Goal: Ask a question

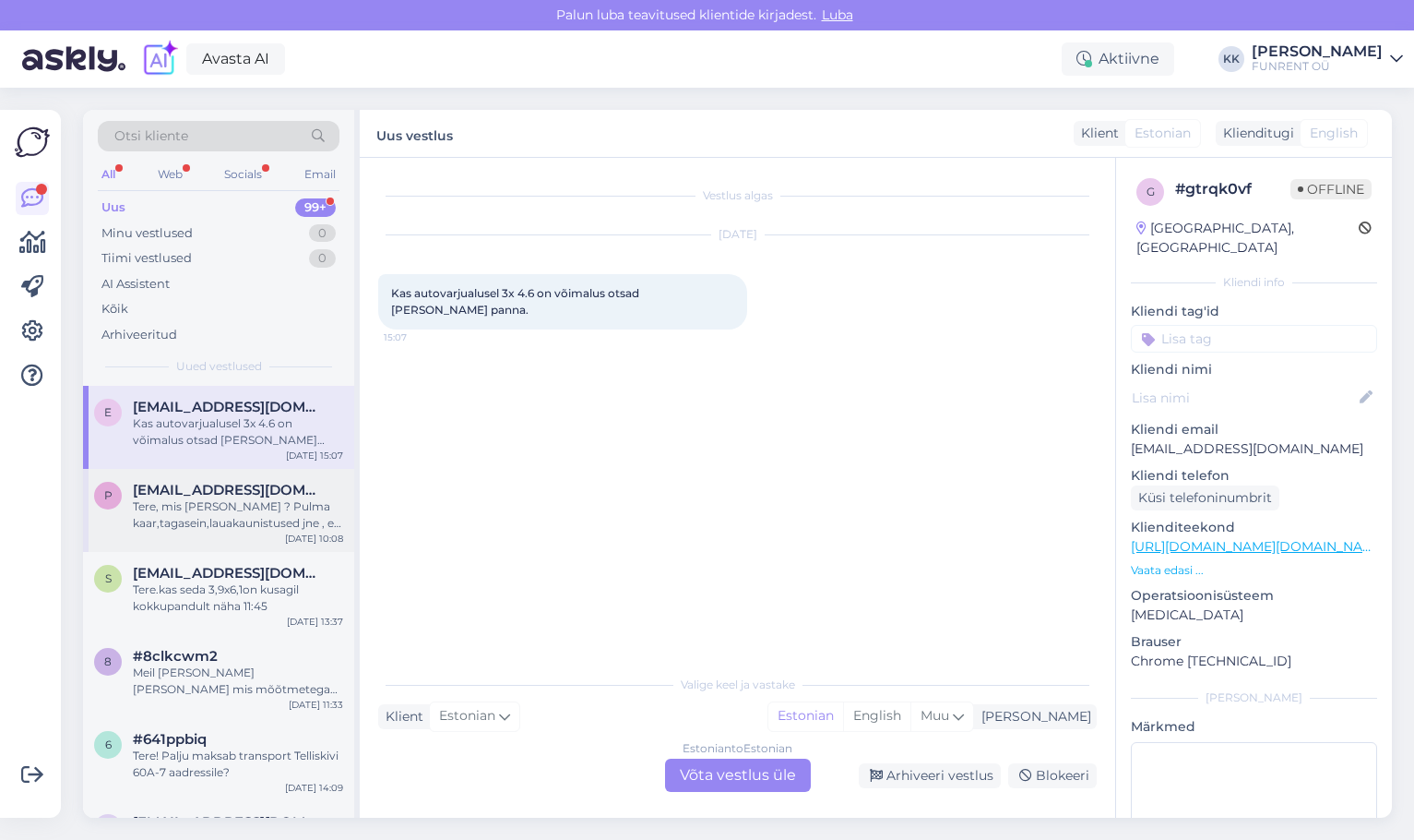
click at [195, 511] on div "Tere, mis [PERSON_NAME] ? Pulma kaar,tagasein,lauakaunistused jne , ei leia [DE…" at bounding box center [237, 515] width 211 height 33
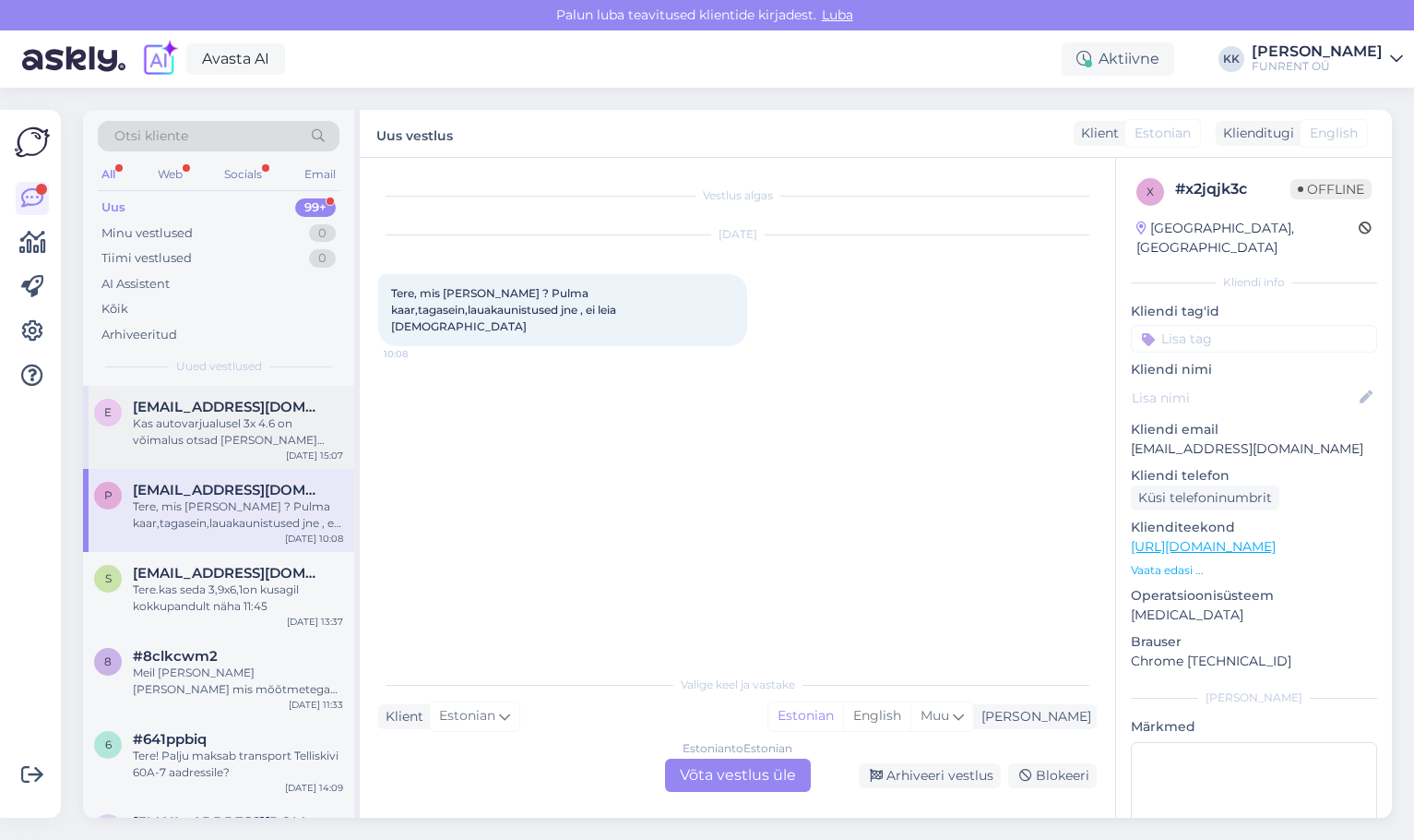
click at [188, 439] on div "Kas autovarjualusel 3x 4.6 on võimalus otsad [PERSON_NAME] panna." at bounding box center [237, 431] width 211 height 33
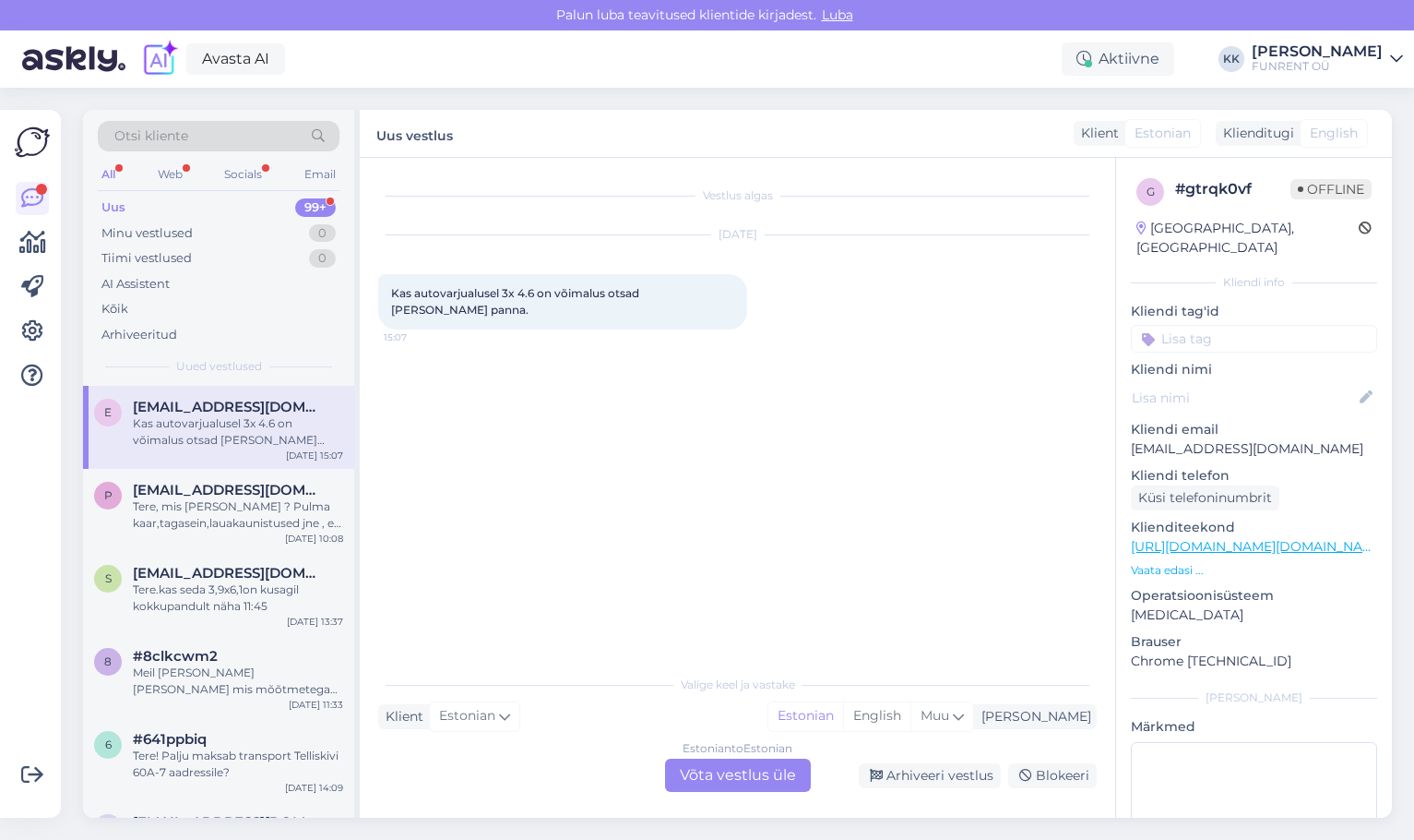
click at [145, 209] on div "Uus 99+" at bounding box center [219, 207] width 242 height 26
click at [216, 426] on div "Kas autovarjualusel 3x 4.6 on võimalus otsad [PERSON_NAME] panna." at bounding box center [237, 431] width 211 height 33
click at [234, 502] on div "Tere, mis [PERSON_NAME] ? Pulma kaar,tagasein,lauakaunistused jne , ei leia [DE…" at bounding box center [237, 515] width 211 height 33
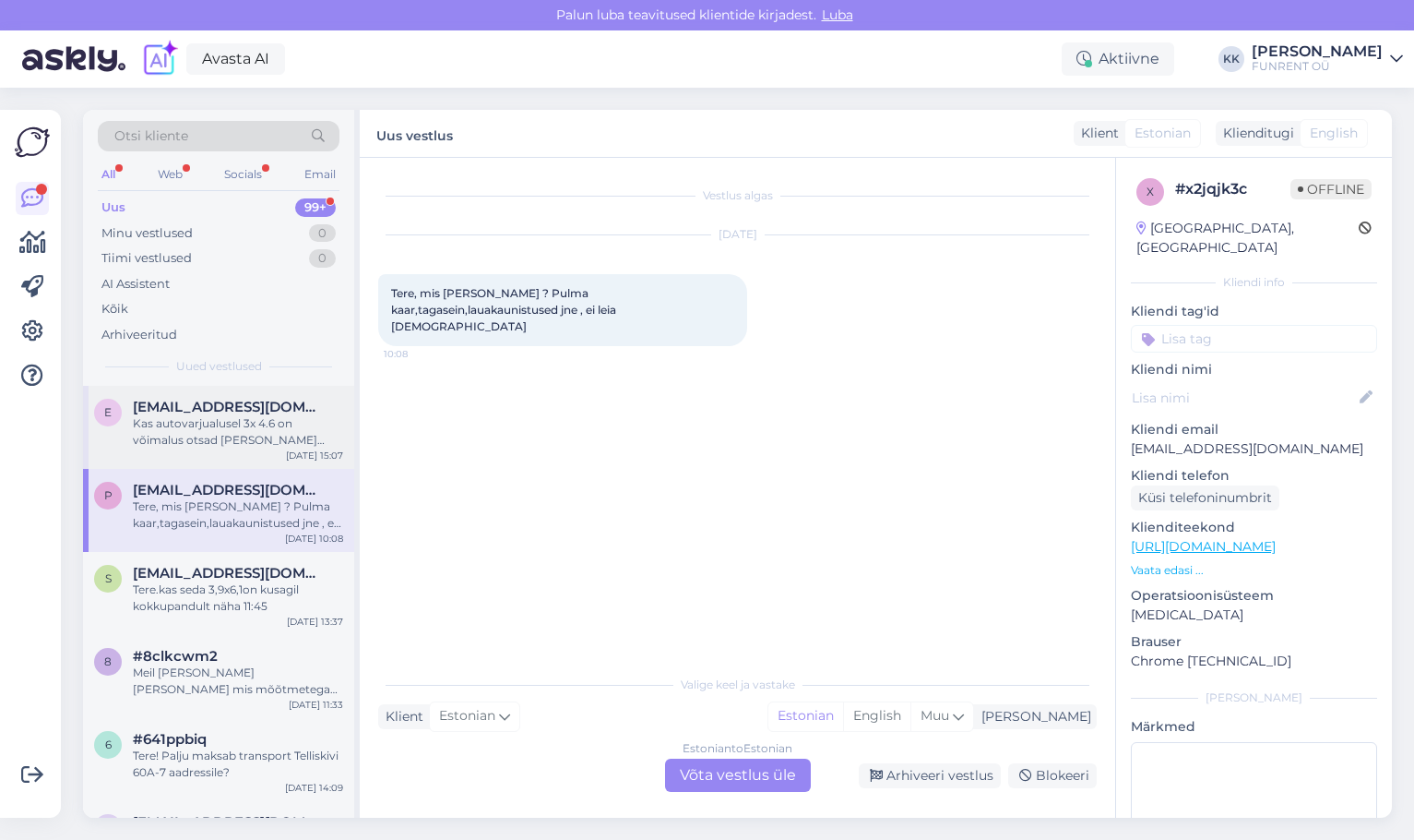
click at [233, 441] on div "Kas autovarjualusel 3x 4.6 on võimalus otsad [PERSON_NAME] panna." at bounding box center [237, 431] width 211 height 33
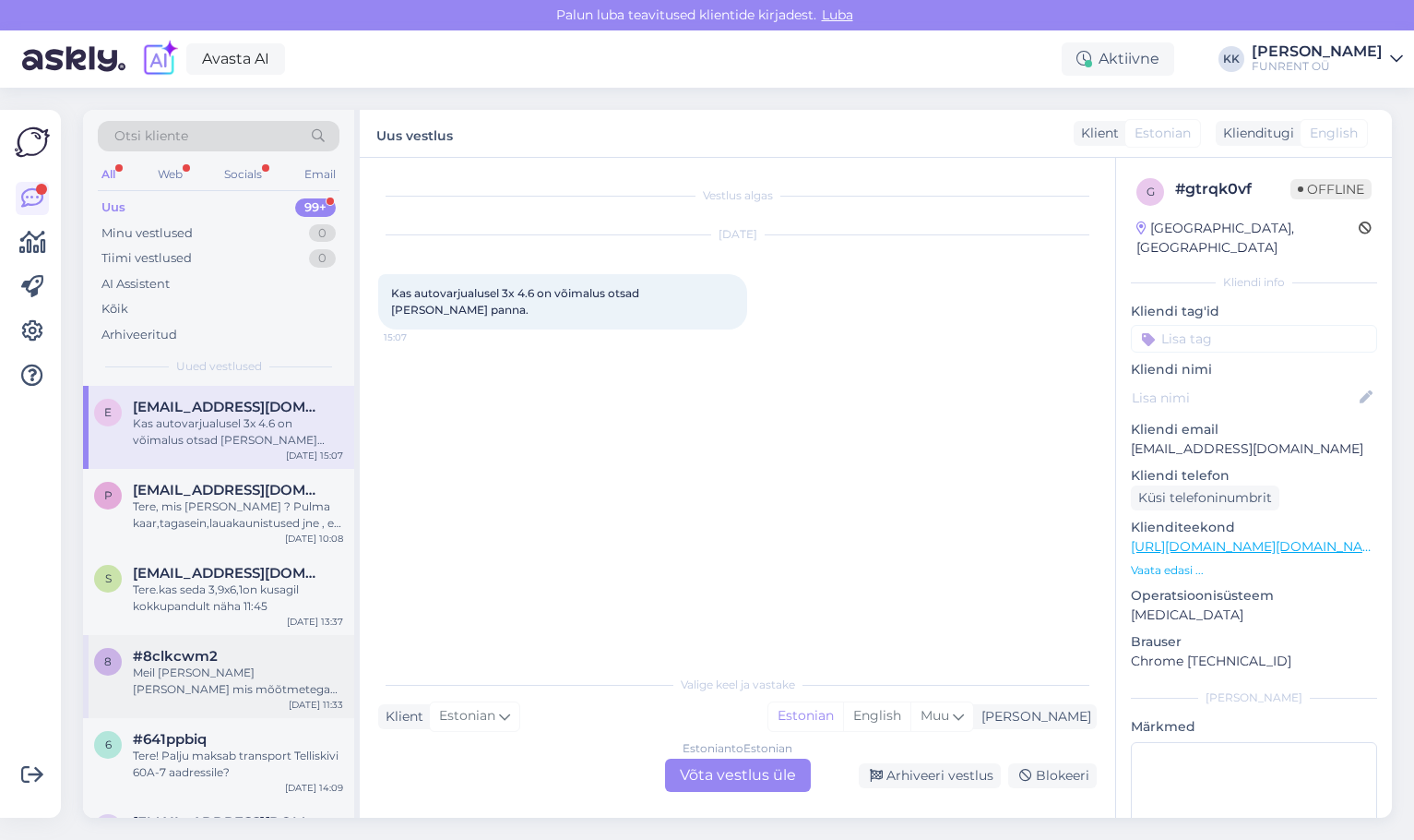
click at [219, 659] on div "#8clkcwm2" at bounding box center [237, 655] width 211 height 16
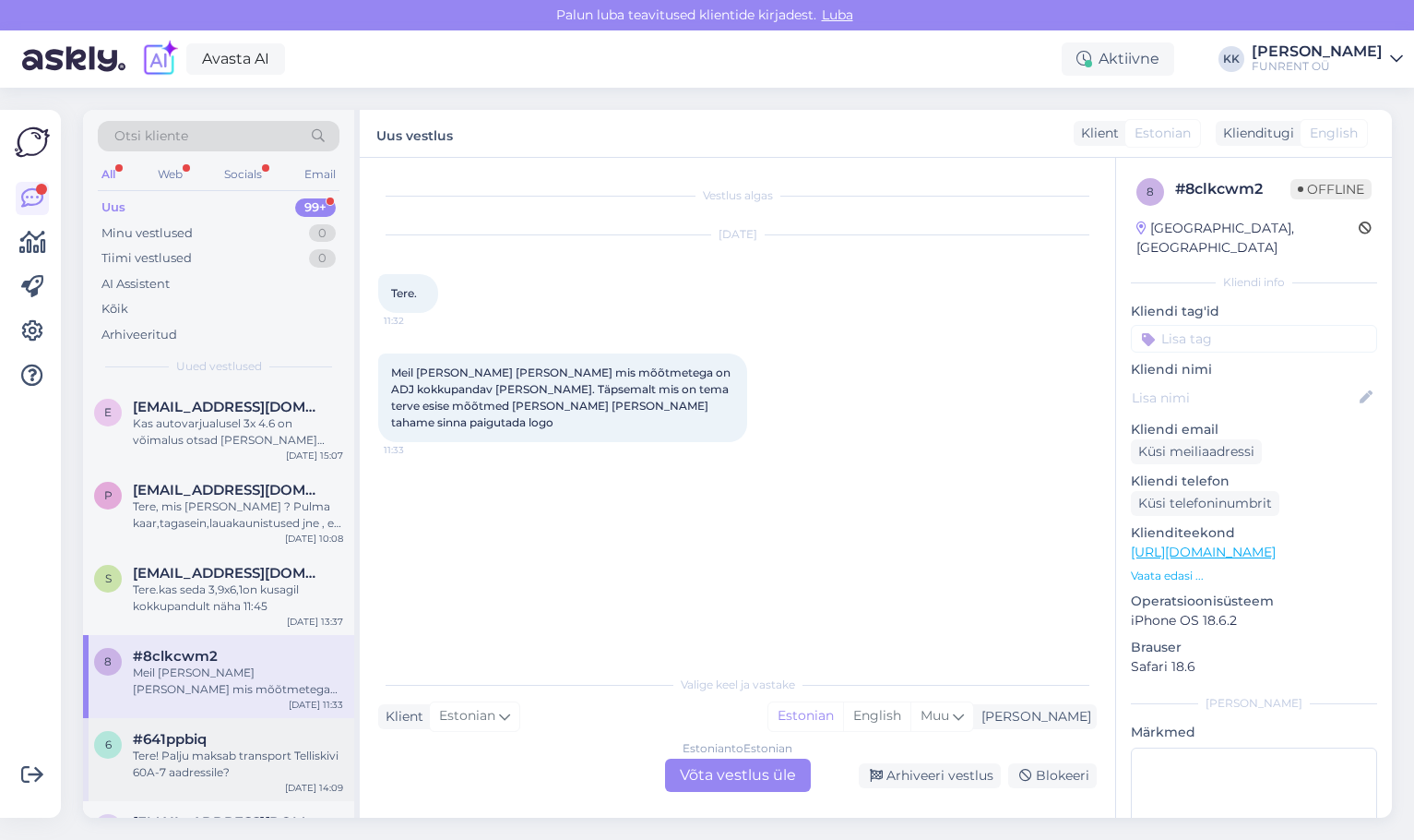
click at [217, 761] on div "Tere! Palju maksab transport Telliskivi 60A-7 aadressile?" at bounding box center [237, 764] width 211 height 33
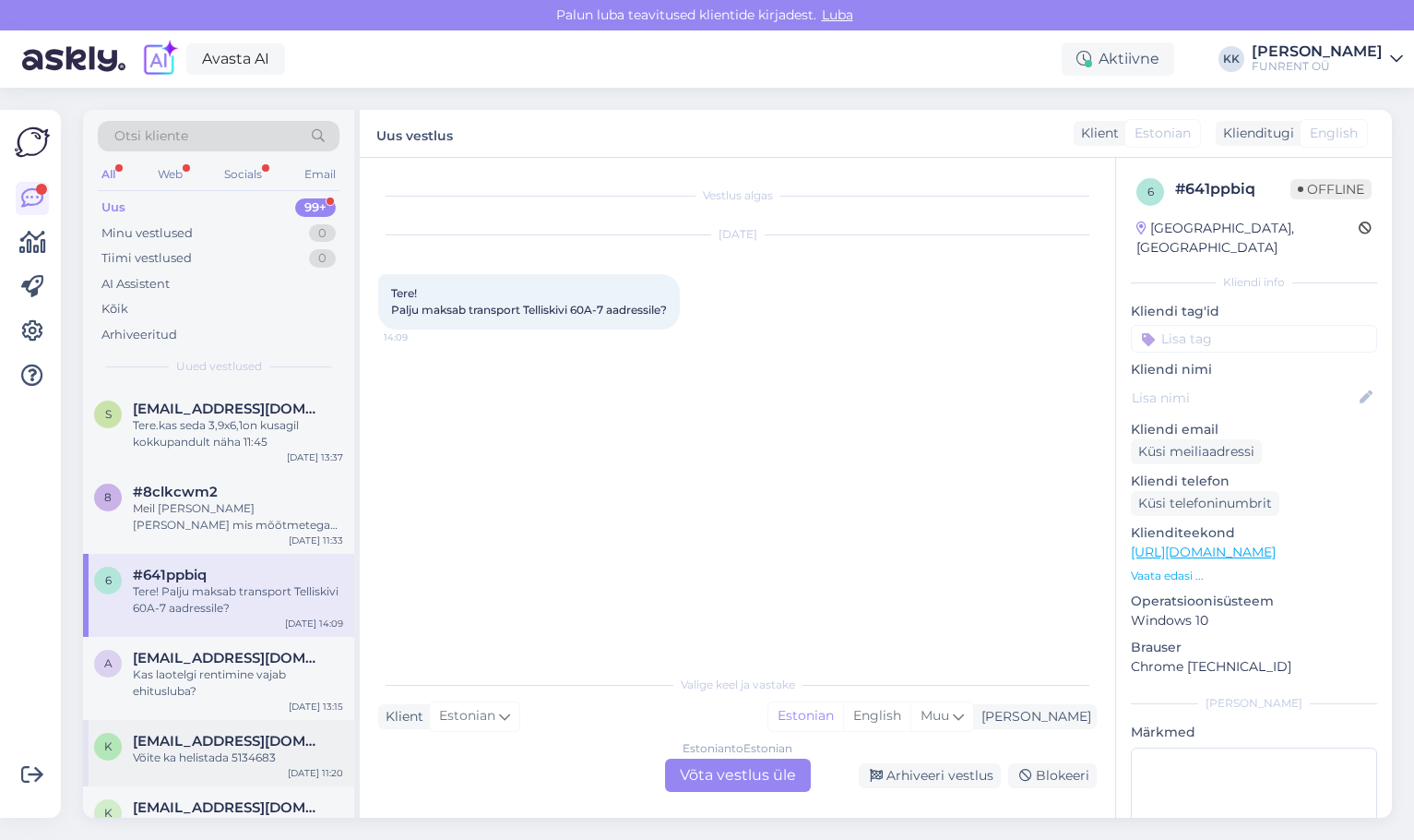
scroll to position [185, 0]
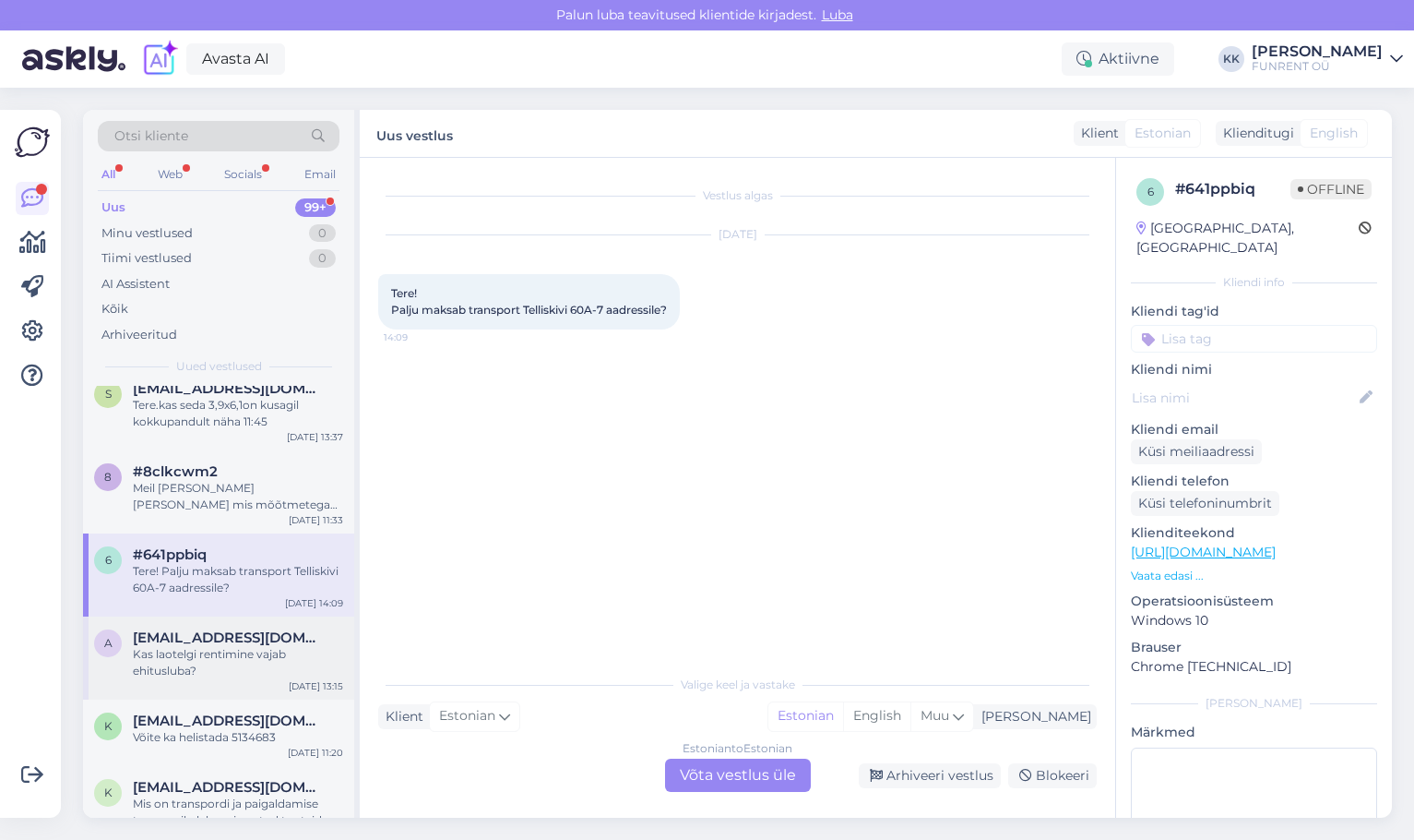
click at [217, 661] on div "Kas laotelgi rentimine vajab ehitusluba?" at bounding box center [237, 662] width 211 height 33
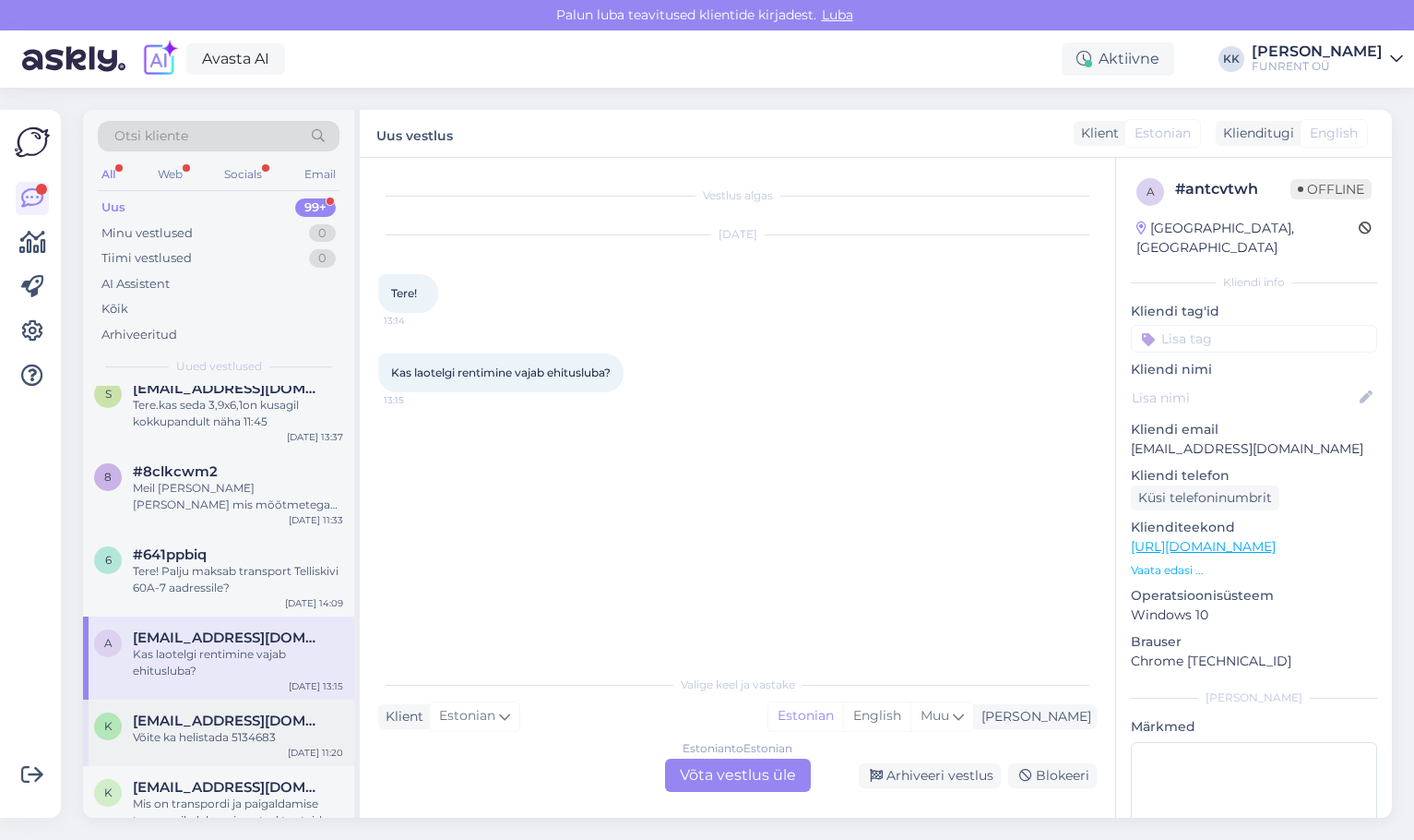
click at [217, 723] on span "[EMAIL_ADDRESS][DOMAIN_NAME]" at bounding box center [228, 720] width 192 height 16
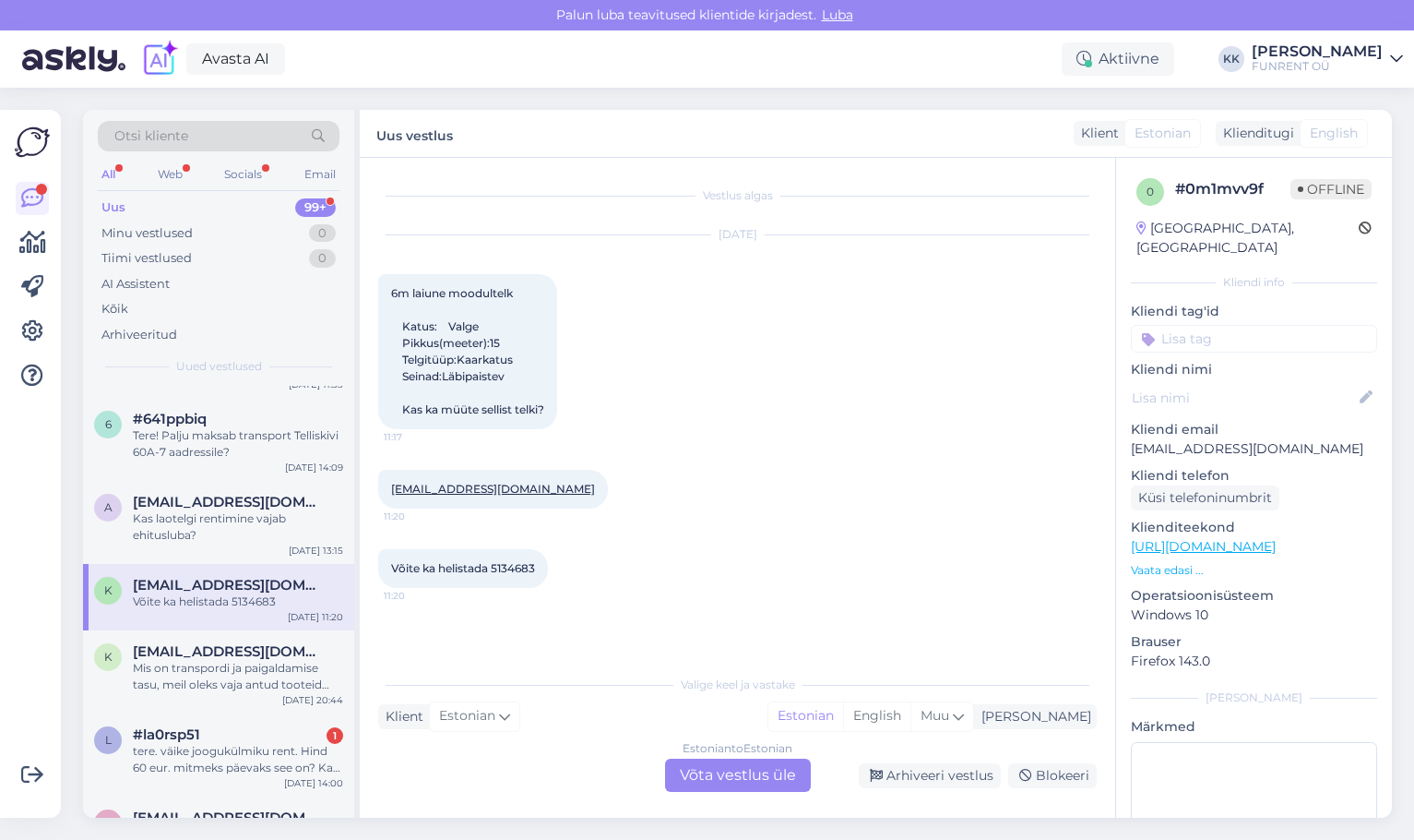
scroll to position [369, 0]
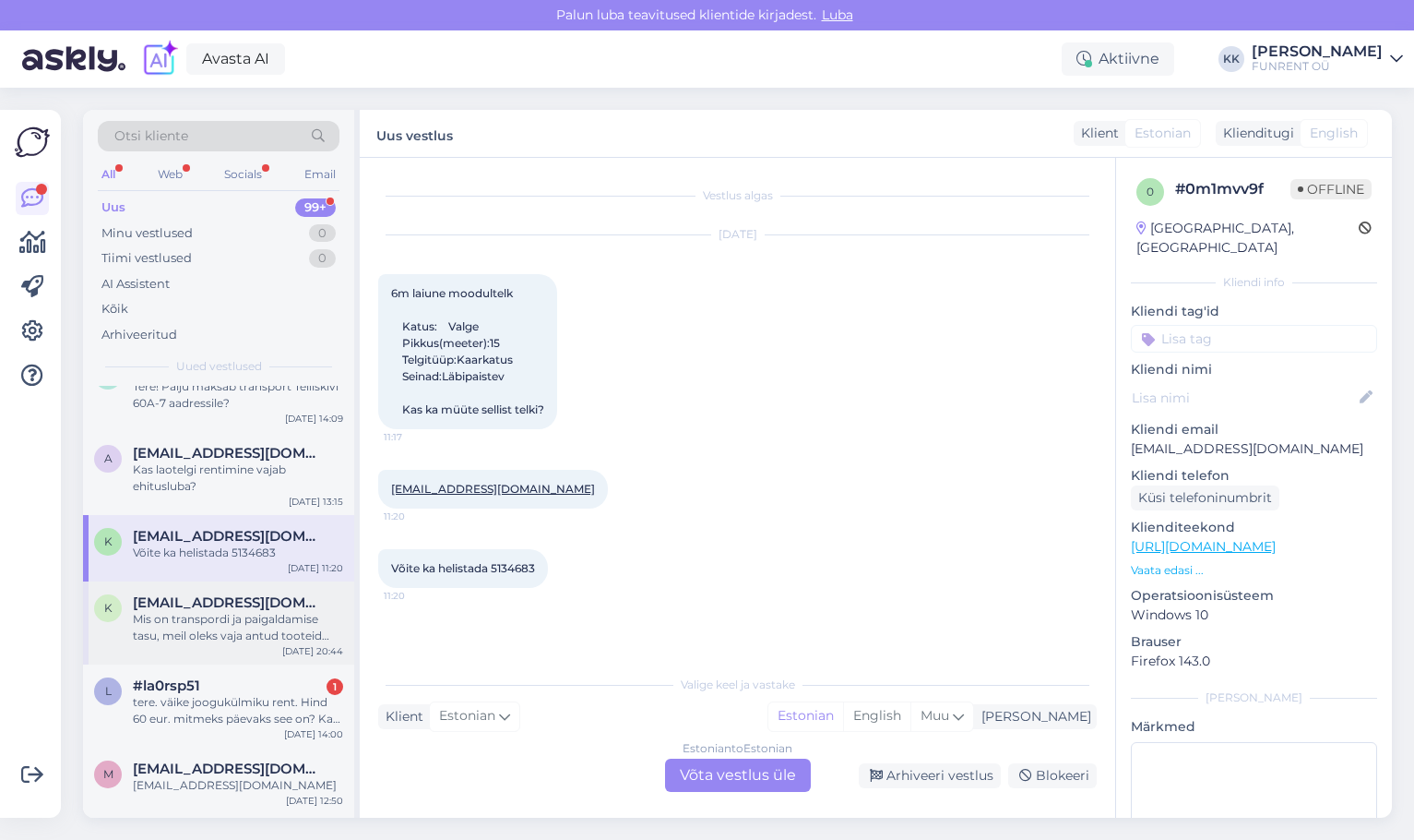
click at [219, 637] on div "Mis on transpordi ja paigaldamise tasu, meil oleks vaja antud tooteid 25.10 Ani…" at bounding box center [237, 627] width 211 height 33
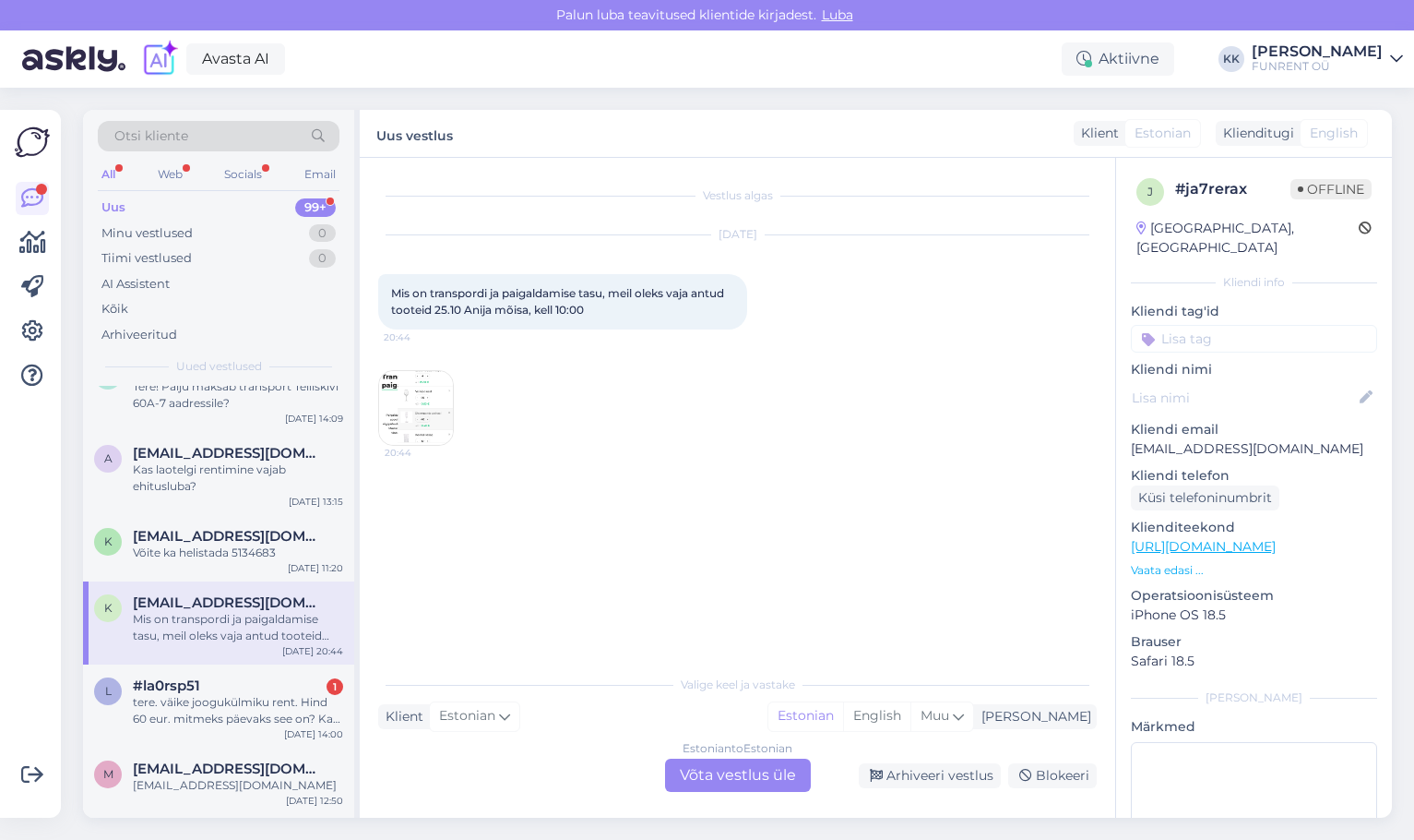
click at [425, 410] on img at bounding box center [416, 407] width 73 height 73
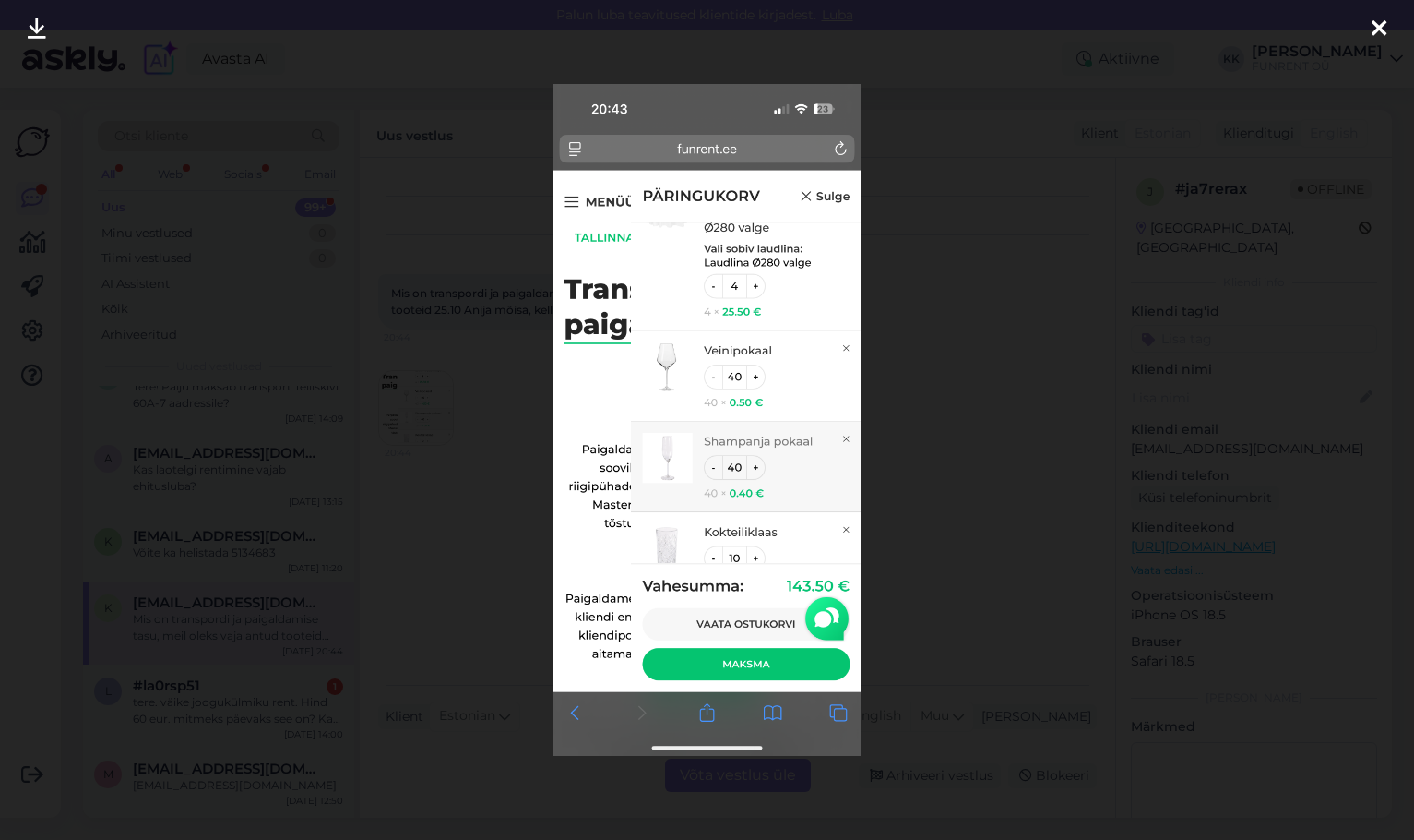
click at [944, 506] on div at bounding box center [707, 420] width 1414 height 840
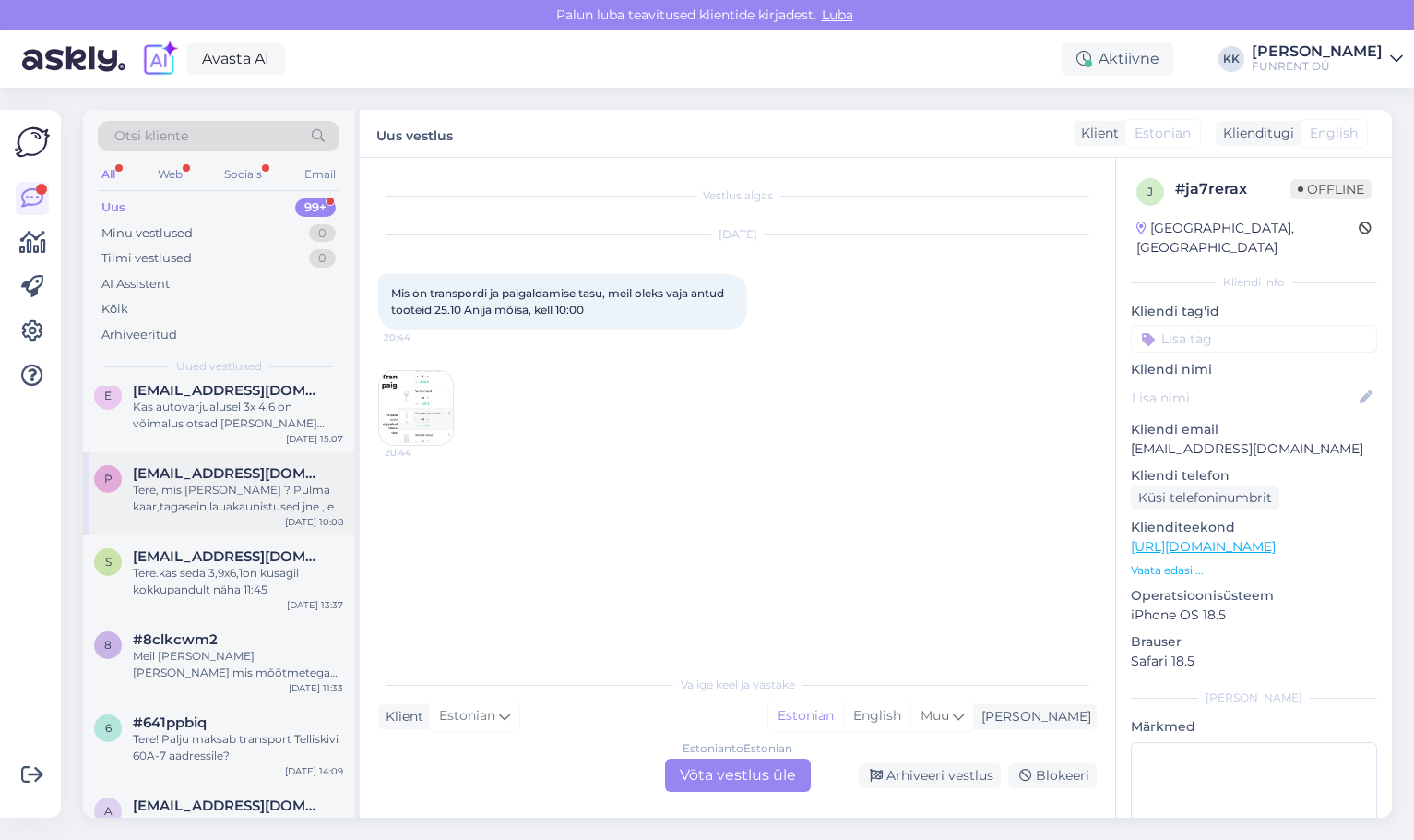
scroll to position [0, 0]
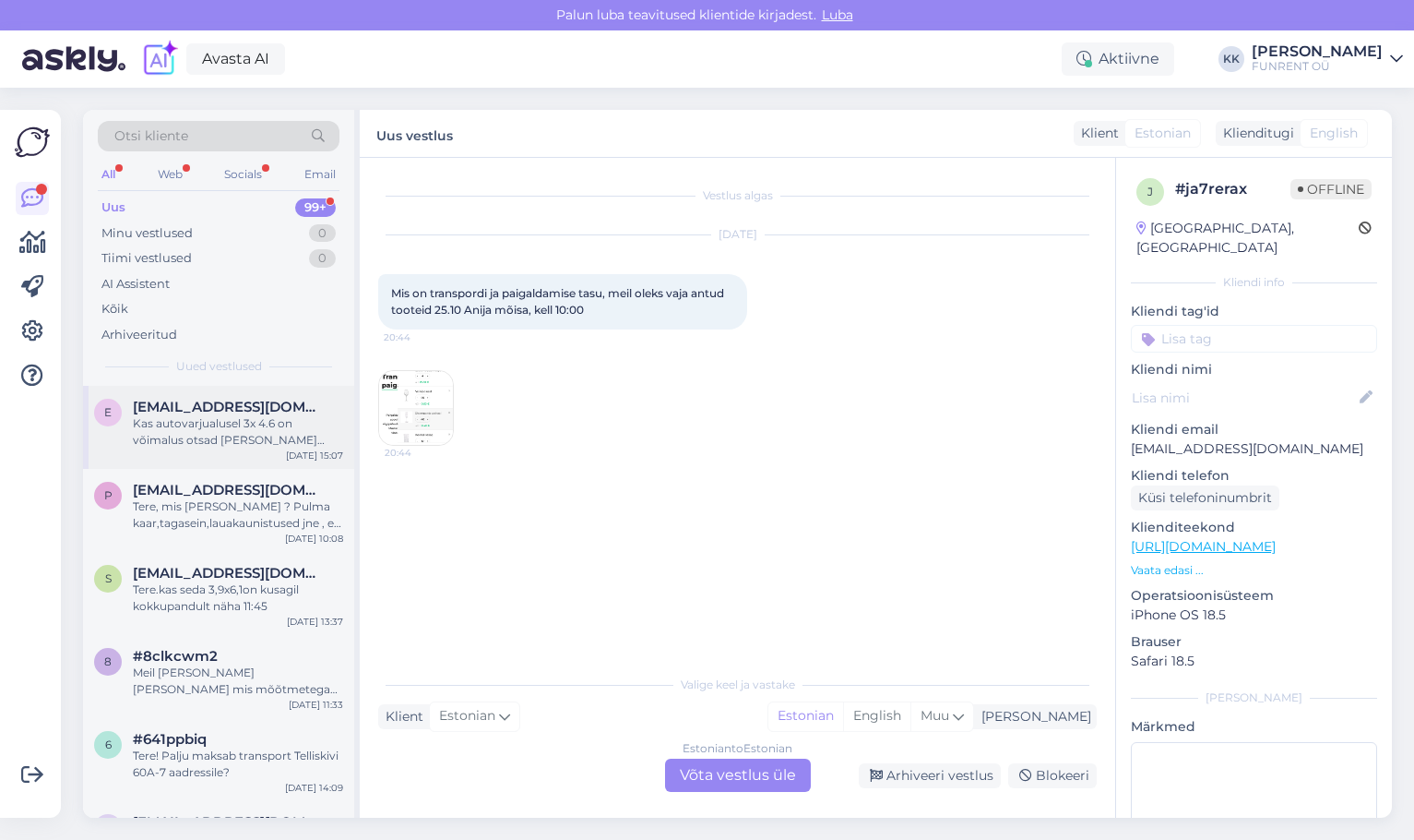
click at [204, 442] on div "Kas autovarjualusel 3x 4.6 on võimalus otsad [PERSON_NAME] panna." at bounding box center [237, 431] width 211 height 33
click at [156, 526] on div "Tere, mis [PERSON_NAME] ? Pulma kaar,tagasein,lauakaunistused jne , ei leia [DE…" at bounding box center [237, 515] width 211 height 33
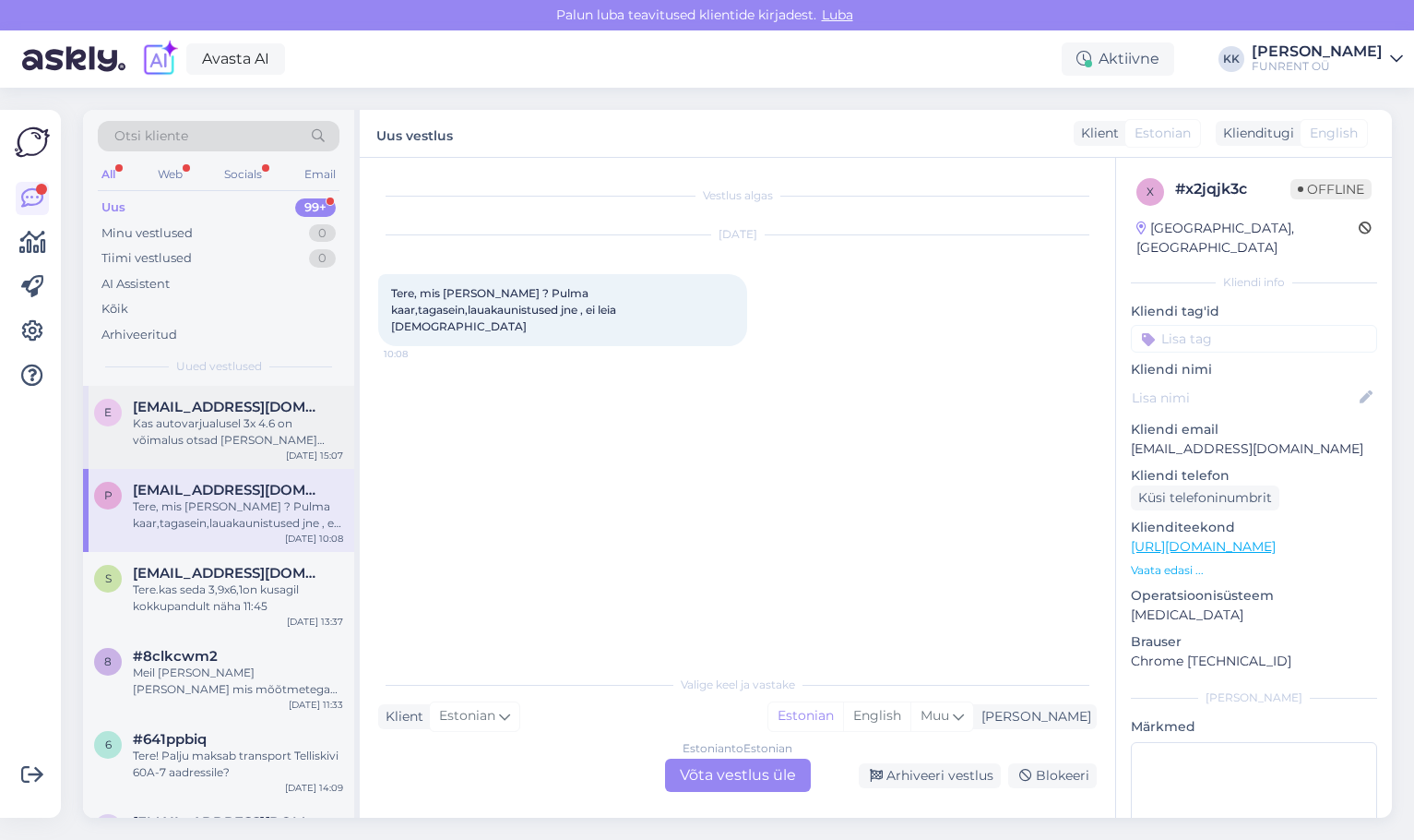
click at [170, 443] on div "Kas autovarjualusel 3x 4.6 on võimalus otsad [PERSON_NAME] panna." at bounding box center [237, 431] width 211 height 33
